Goal: Find specific page/section: Find specific page/section

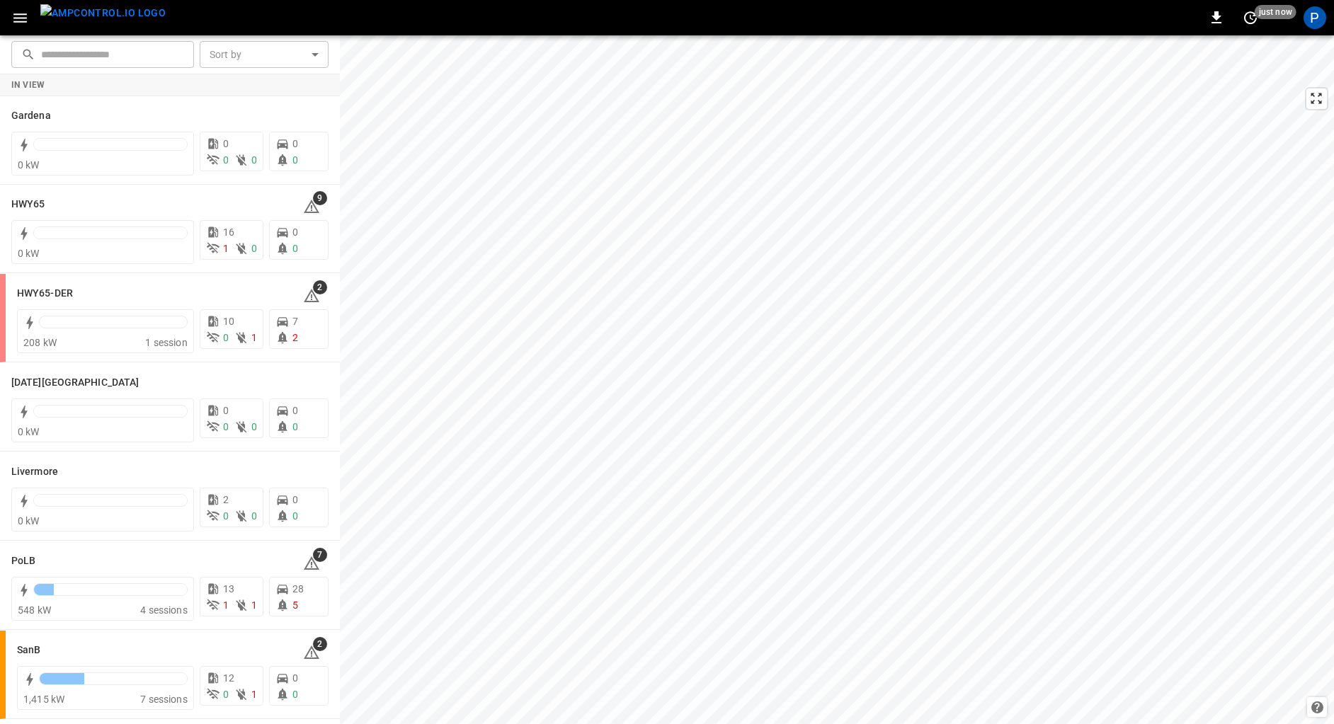
click at [93, 14] on img "menu" at bounding box center [102, 13] width 125 height 18
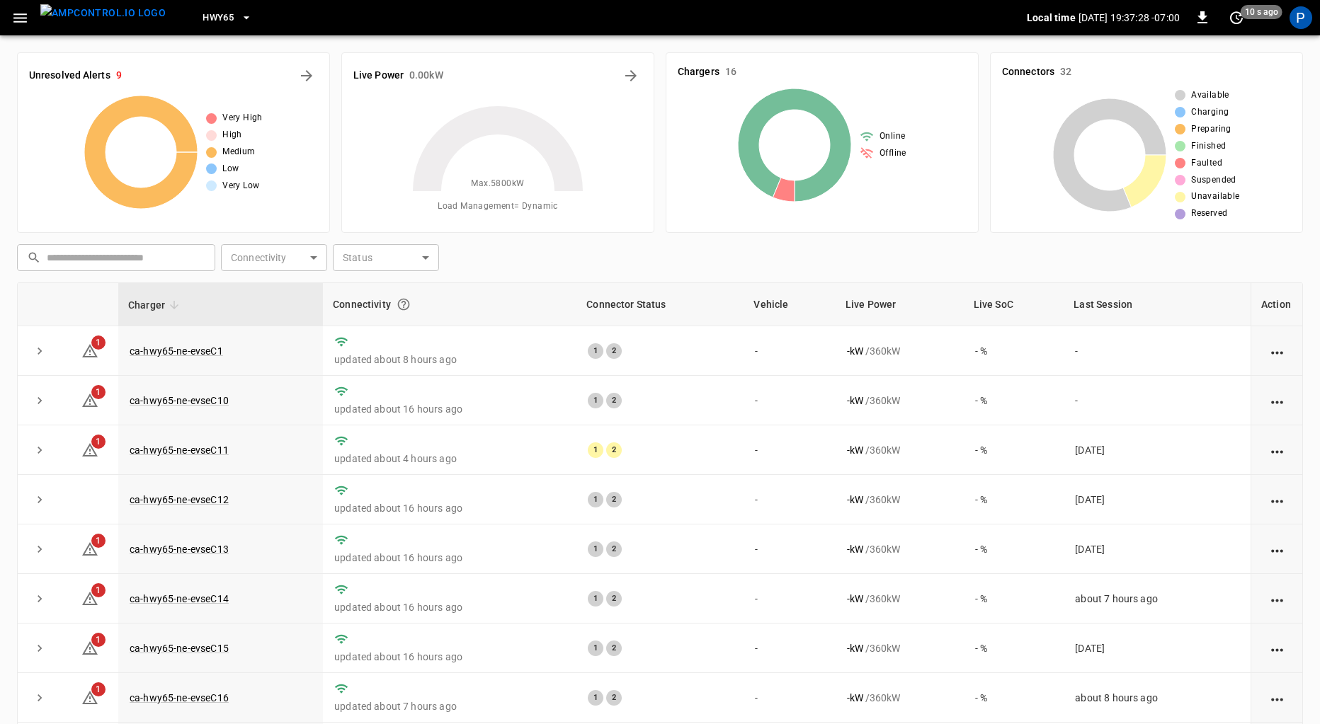
click at [239, 21] on icon "button" at bounding box center [246, 18] width 14 height 14
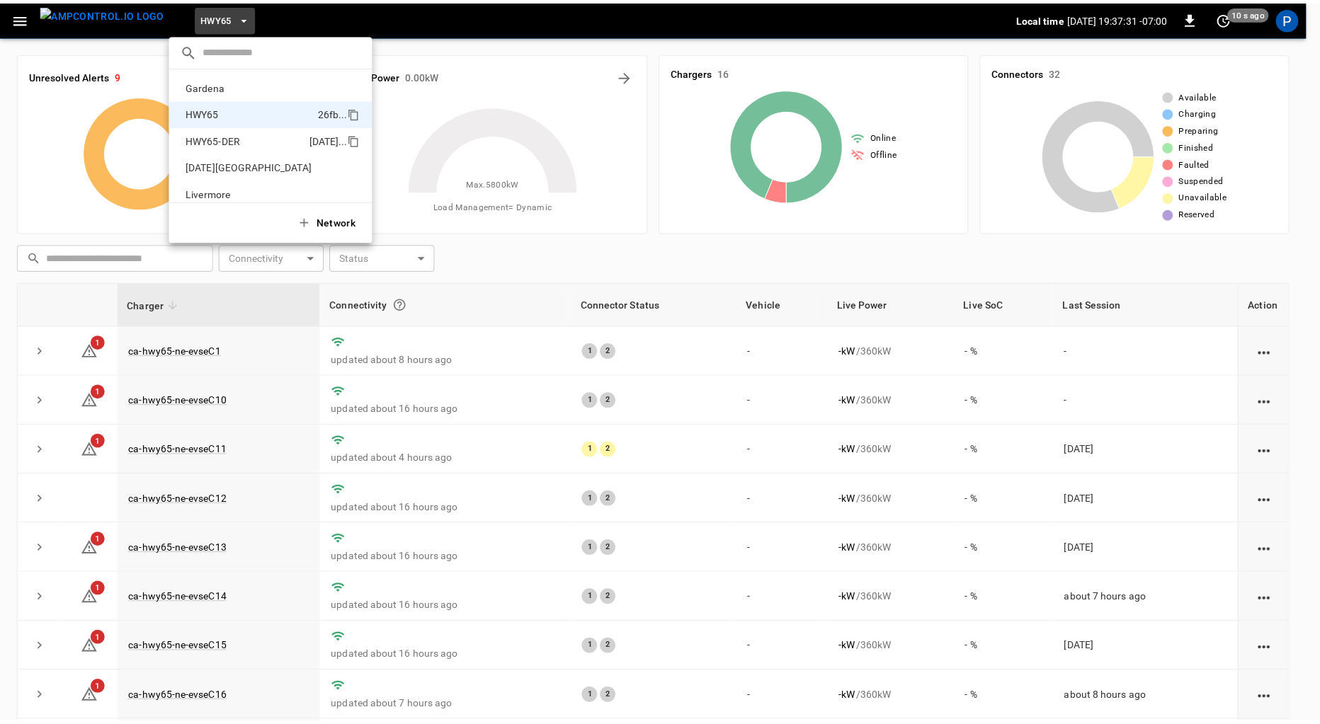
scroll to position [119, 0]
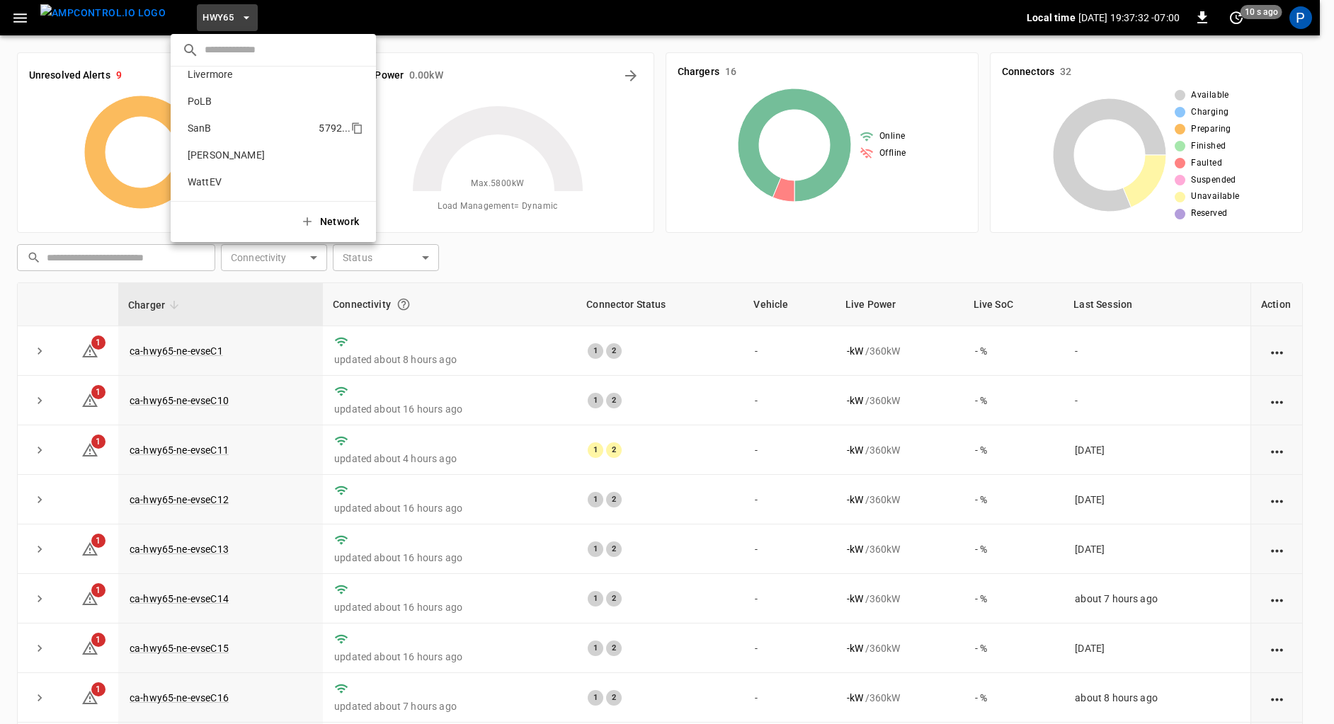
click at [215, 130] on p "SanB" at bounding box center [250, 128] width 137 height 14
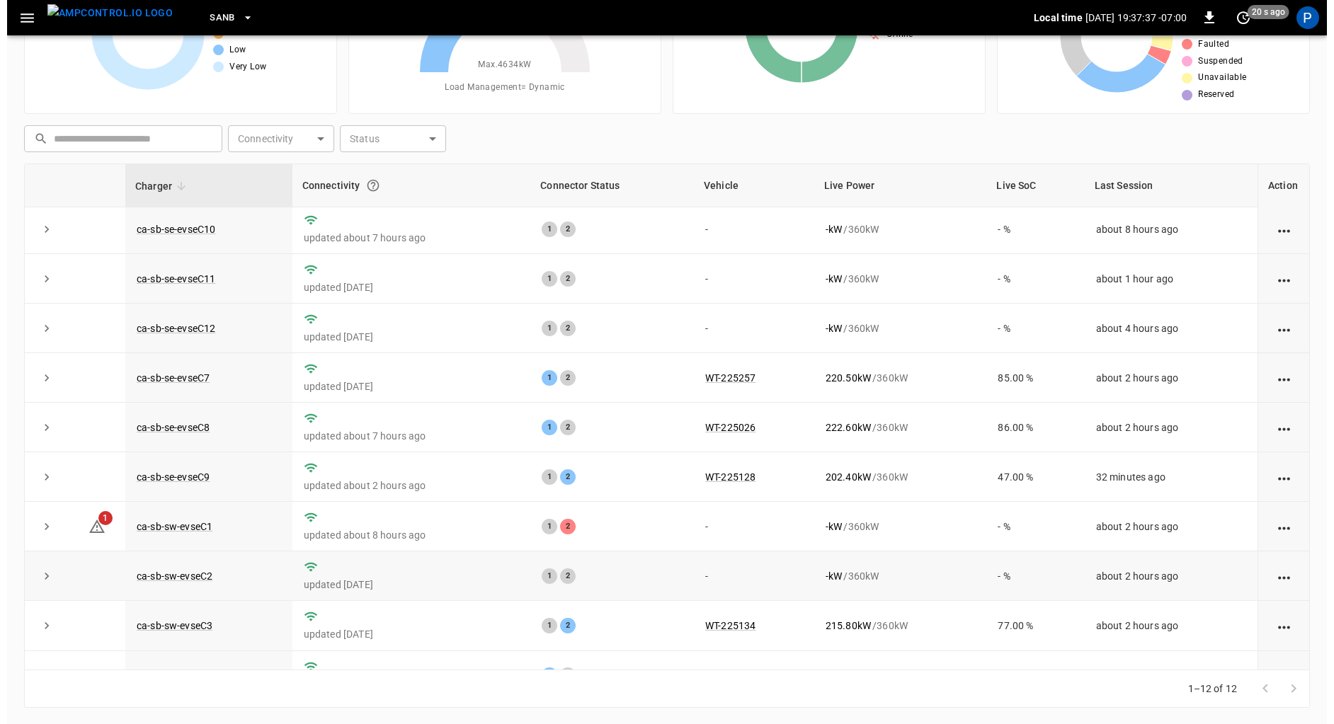
scroll to position [0, 0]
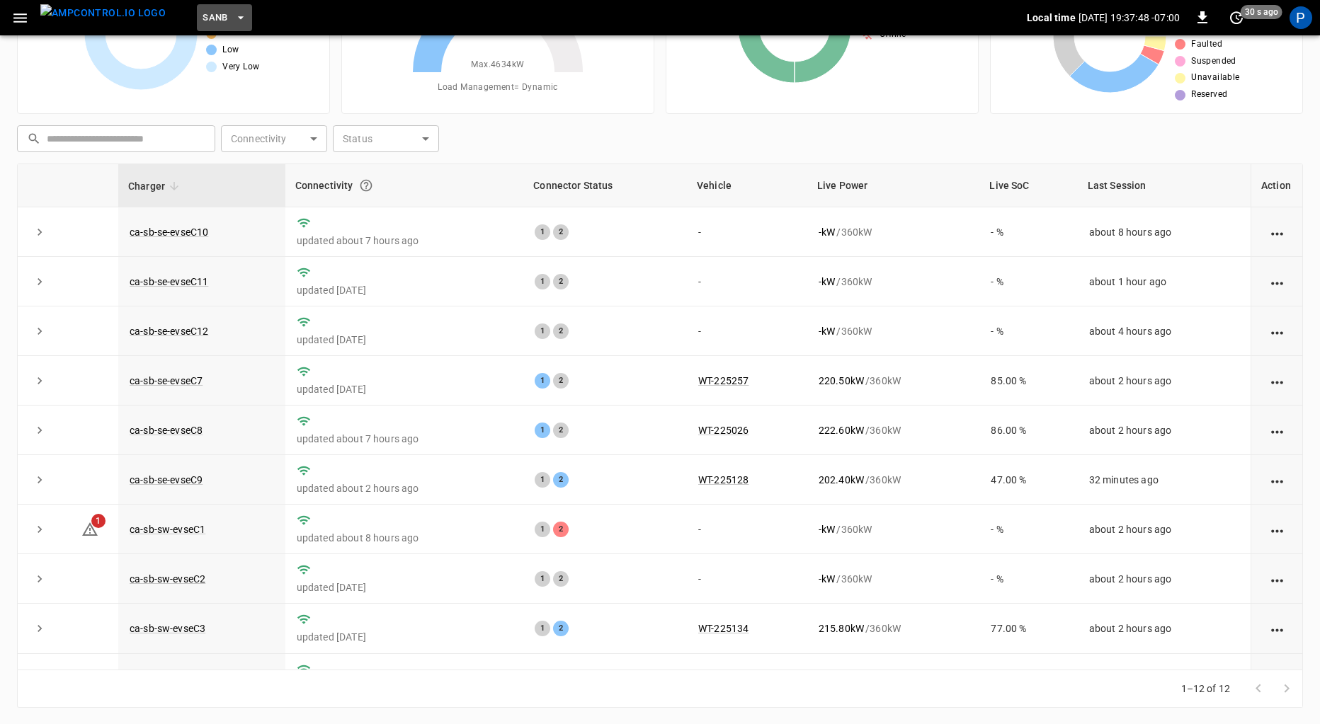
click at [203, 22] on span "SanB" at bounding box center [215, 18] width 25 height 16
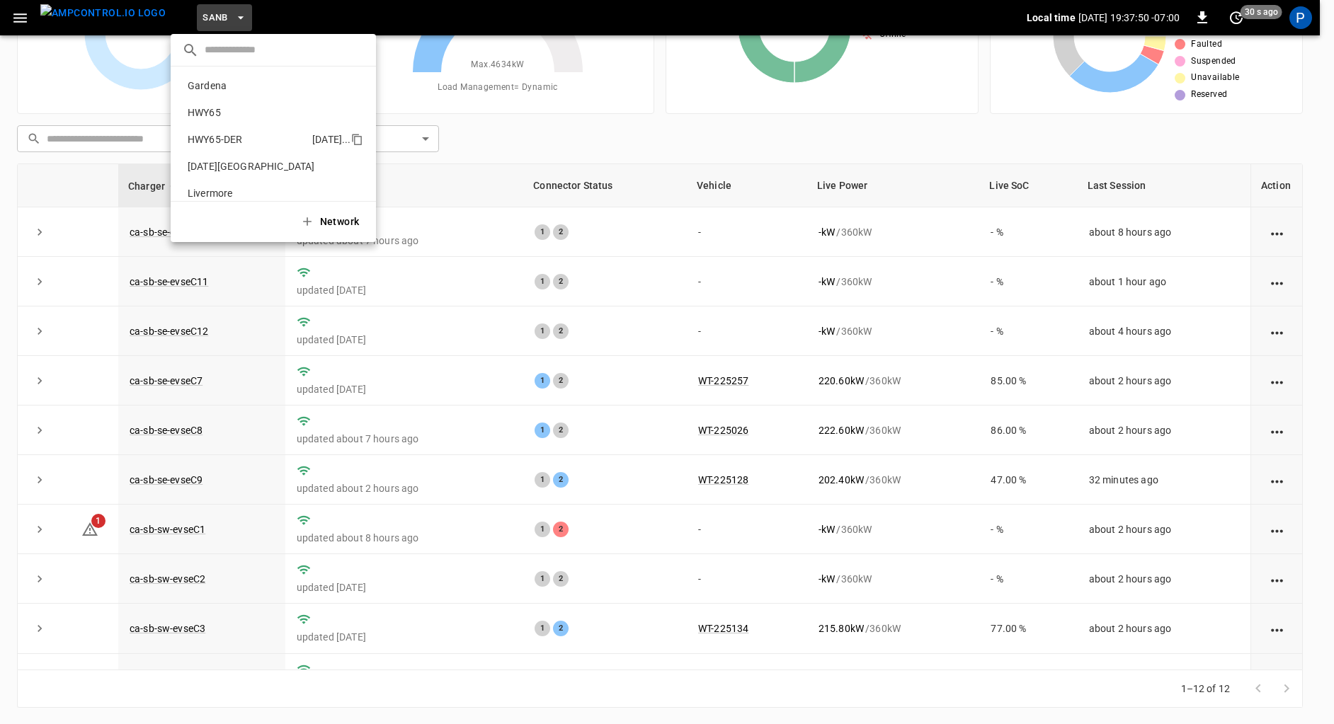
click at [222, 137] on p "HWY65-DER" at bounding box center [247, 139] width 130 height 14
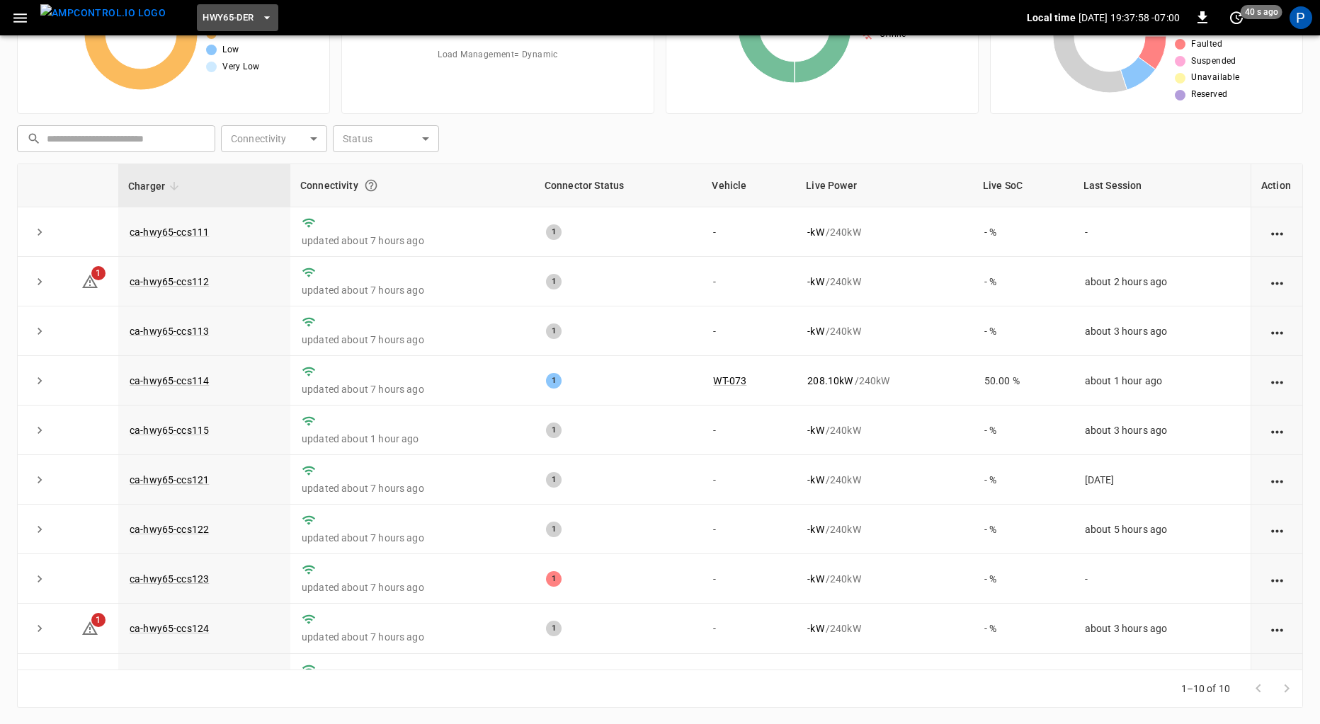
click at [203, 18] on span "HWY65-DER" at bounding box center [228, 18] width 51 height 16
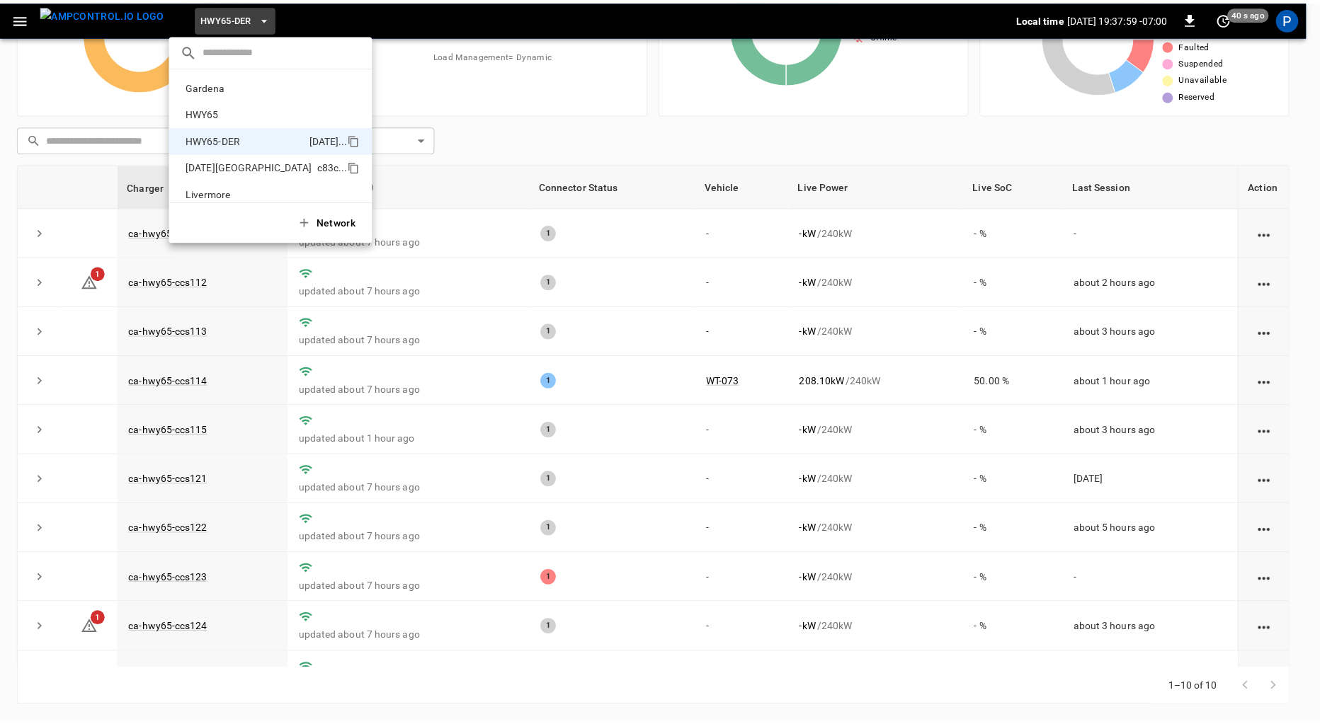
scroll to position [50, 0]
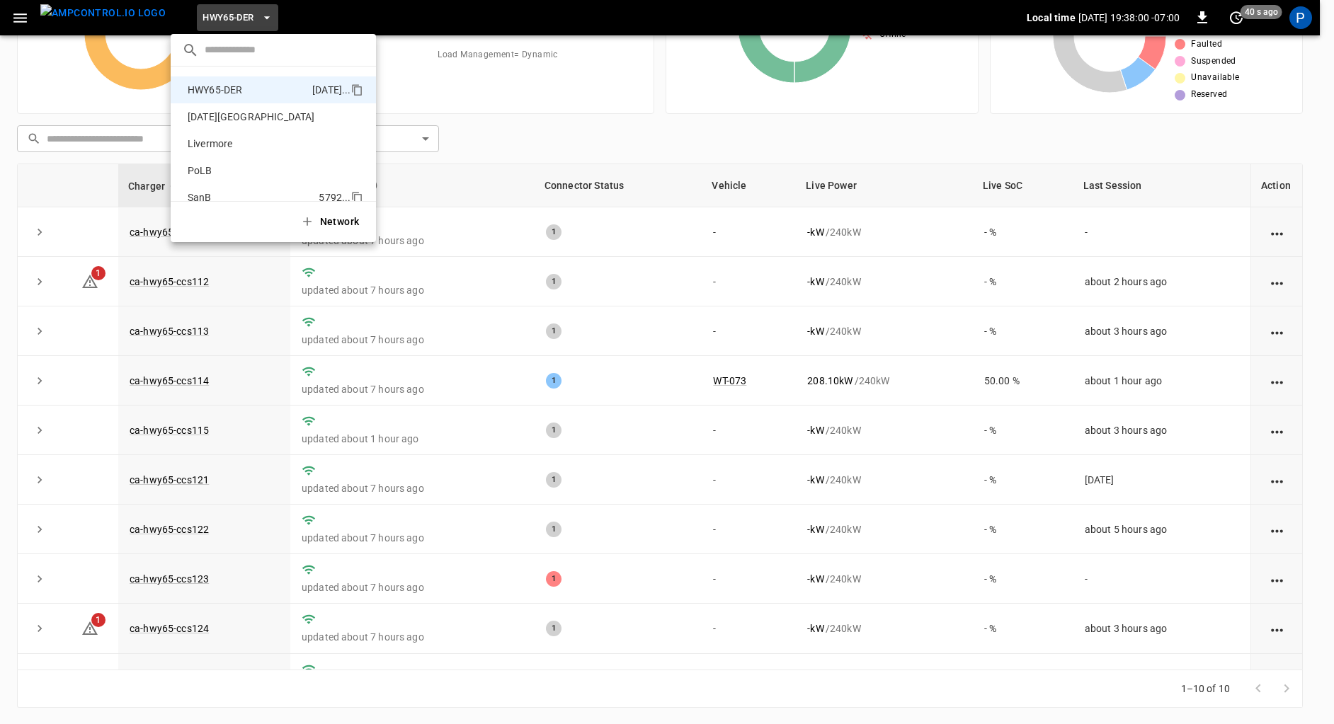
click at [214, 195] on p "SanB" at bounding box center [250, 197] width 137 height 14
